Goal: Transaction & Acquisition: Purchase product/service

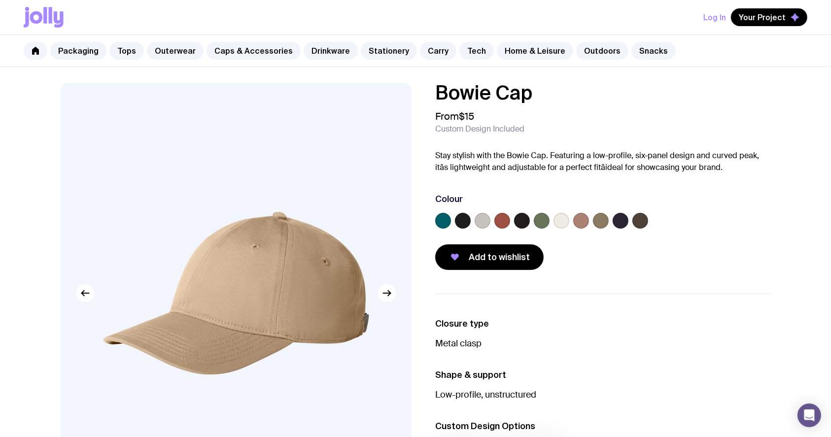
click at [446, 220] on label at bounding box center [443, 221] width 16 height 16
click at [0, 0] on input "radio" at bounding box center [0, 0] width 0 height 0
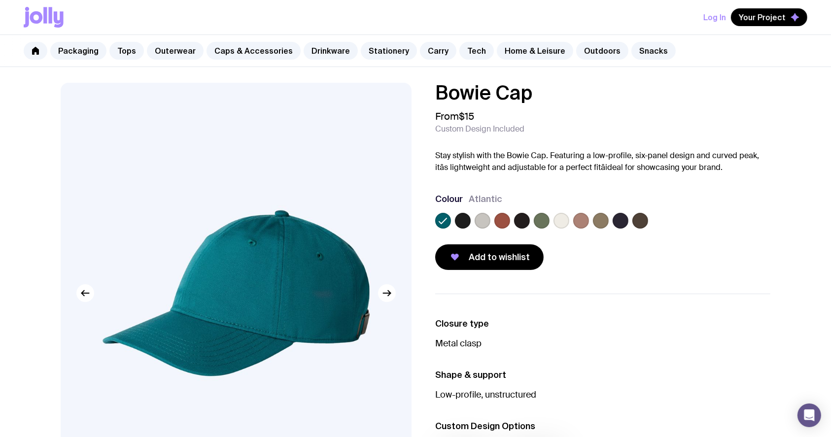
click at [473, 223] on div at bounding box center [602, 223] width 335 height 20
click at [466, 219] on label at bounding box center [463, 221] width 16 height 16
click at [0, 0] on input "radio" at bounding box center [0, 0] width 0 height 0
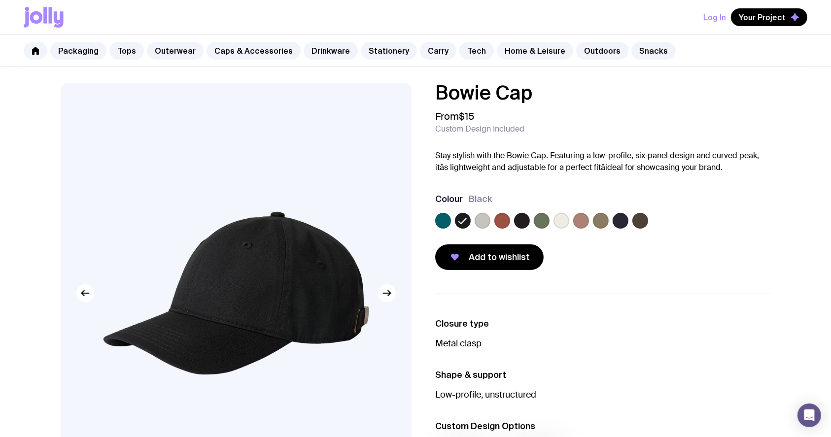
click at [442, 217] on label at bounding box center [443, 221] width 16 height 16
click at [0, 0] on input "radio" at bounding box center [0, 0] width 0 height 0
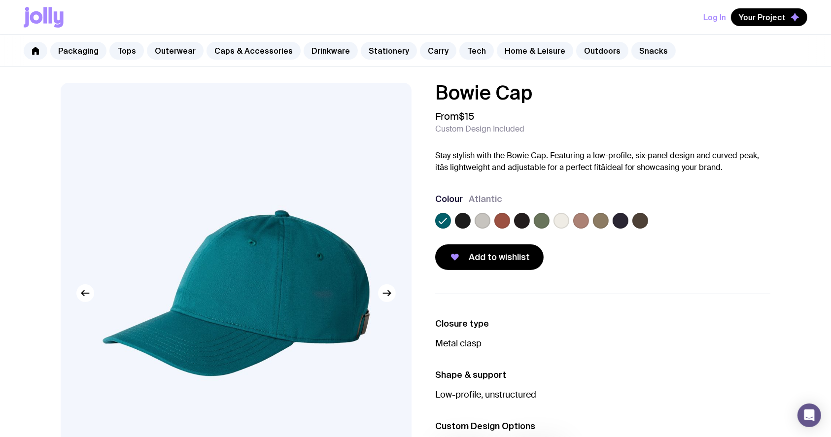
click at [464, 218] on label at bounding box center [463, 221] width 16 height 16
click at [0, 0] on input "radio" at bounding box center [0, 0] width 0 height 0
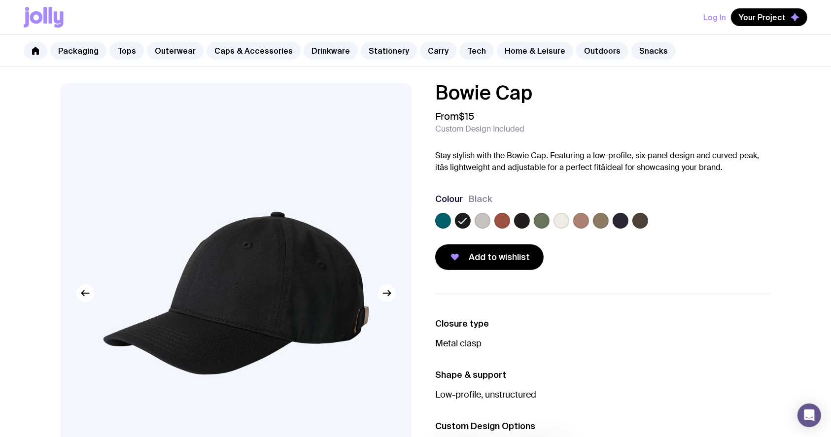
click at [524, 219] on label at bounding box center [522, 221] width 16 height 16
click at [0, 0] on input "radio" at bounding box center [0, 0] width 0 height 0
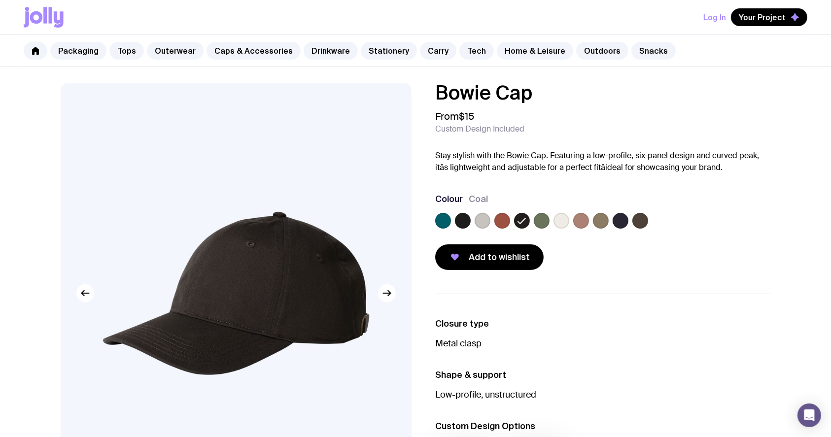
click at [615, 222] on label at bounding box center [621, 221] width 16 height 16
click at [0, 0] on input "radio" at bounding box center [0, 0] width 0 height 0
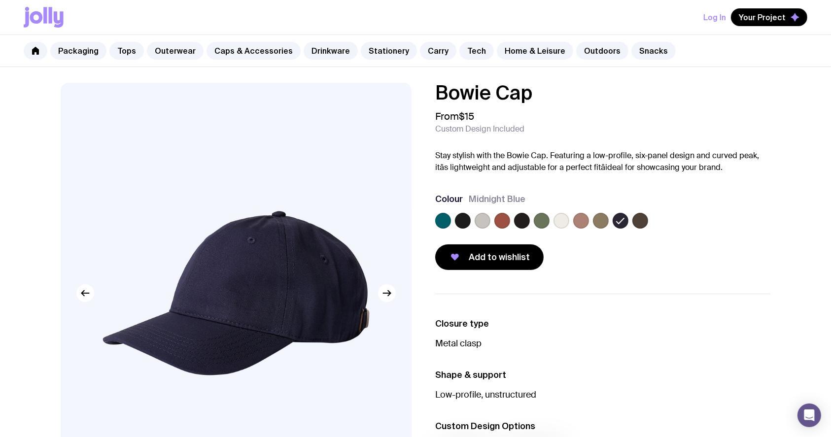
click at [639, 219] on label at bounding box center [640, 221] width 16 height 16
click at [0, 0] on input "radio" at bounding box center [0, 0] width 0 height 0
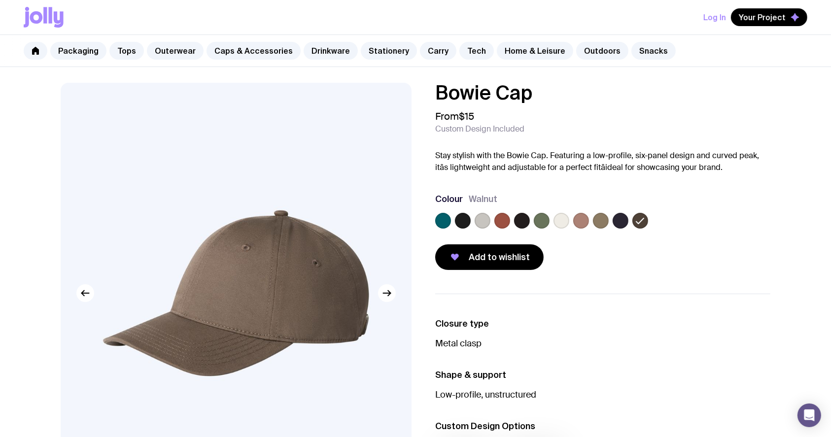
click at [540, 225] on label at bounding box center [542, 221] width 16 height 16
click at [0, 0] on input "radio" at bounding box center [0, 0] width 0 height 0
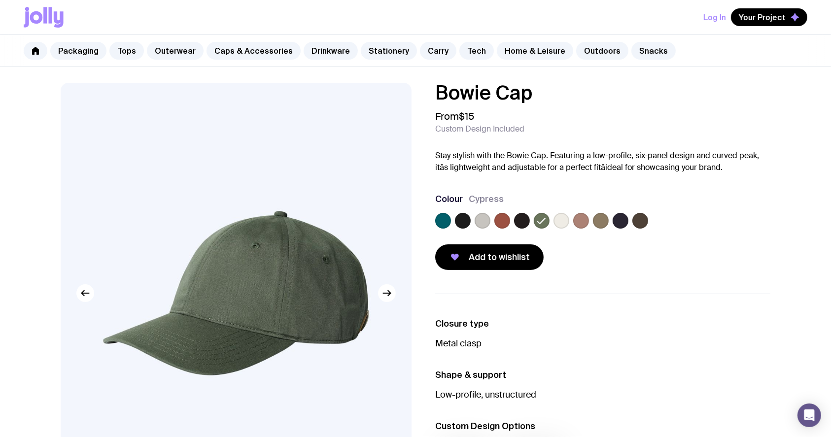
click at [564, 187] on div "Bowie Cap From $15 Custom Design Included Stay stylish with the Bowie Cap. Feat…" at bounding box center [602, 176] width 335 height 187
click at [442, 220] on label at bounding box center [443, 221] width 16 height 16
click at [0, 0] on input "radio" at bounding box center [0, 0] width 0 height 0
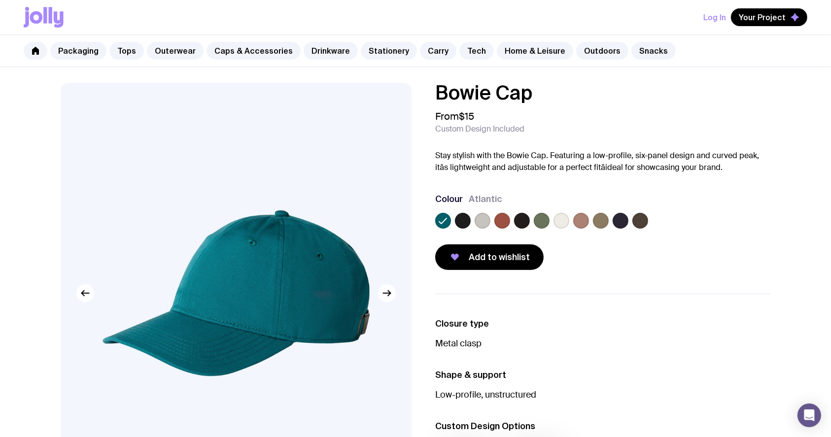
click at [610, 251] on div "Add to wishlist" at bounding box center [602, 257] width 335 height 26
